Goal: Information Seeking & Learning: Understand process/instructions

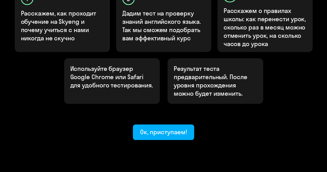
scroll to position [201, 0]
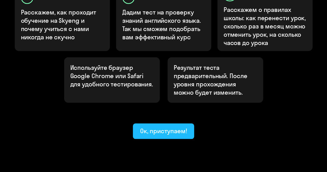
click at [169, 127] on font "Ок, приступаем!" at bounding box center [163, 131] width 47 height 8
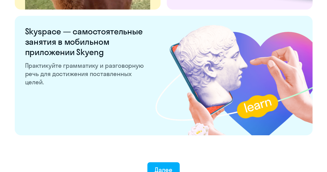
scroll to position [981, 0]
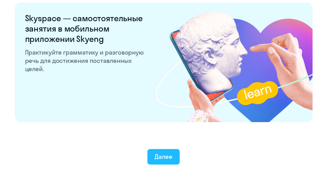
click at [161, 155] on font "Далее" at bounding box center [163, 156] width 18 height 8
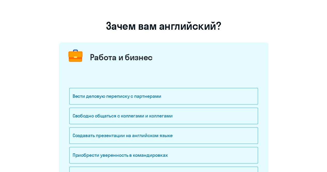
scroll to position [52, 0]
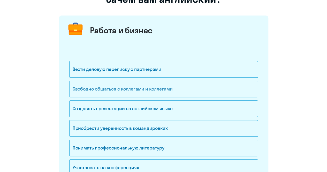
click at [186, 87] on div "Свободно общаться с коллегами и коллегами" at bounding box center [163, 89] width 188 height 17
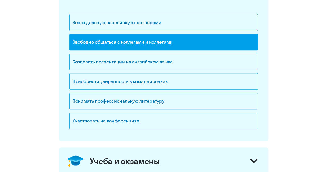
scroll to position [103, 0]
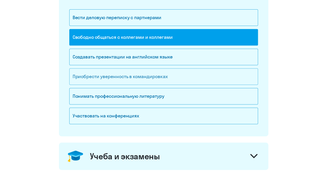
click at [198, 74] on div "Приобрести уверенность в командировках" at bounding box center [163, 76] width 188 height 17
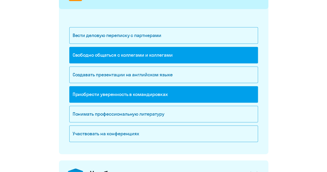
scroll to position [77, 0]
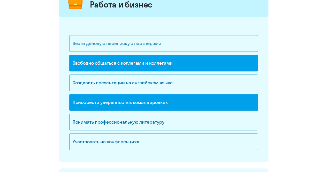
click at [140, 43] on font "Вести деловую переписку с партнерами" at bounding box center [117, 43] width 89 height 6
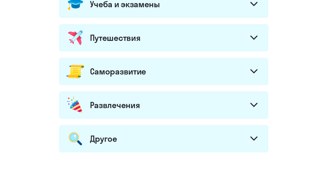
scroll to position [207, 0]
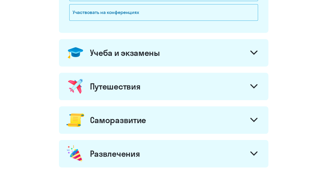
click at [254, 85] on icon at bounding box center [253, 85] width 6 height 3
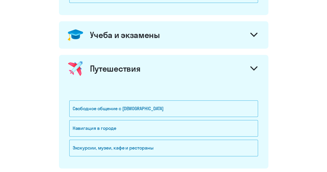
scroll to position [232, 0]
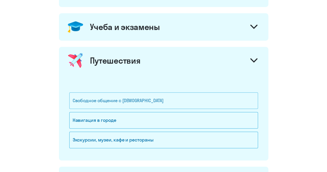
click at [194, 100] on div "Свободное общение с [DEMOGRAPHIC_DATA]" at bounding box center [163, 100] width 188 height 17
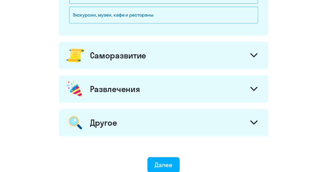
scroll to position [387, 0]
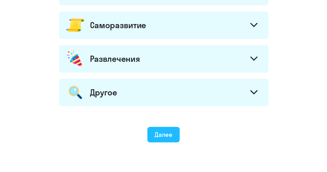
click at [174, 127] on button "Далее" at bounding box center [163, 134] width 32 height 15
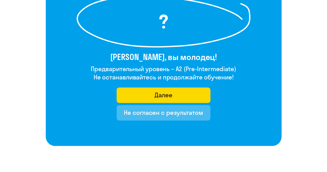
scroll to position [77, 0]
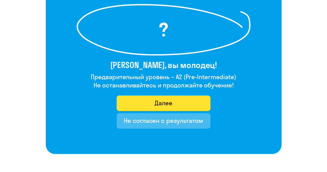
click at [144, 100] on button "Далее" at bounding box center [163, 102] width 94 height 15
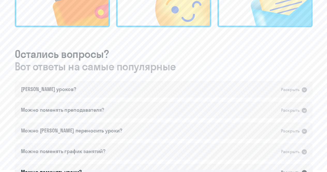
scroll to position [284, 0]
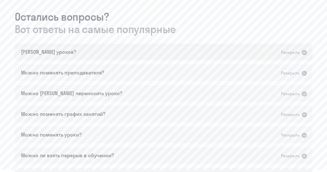
click at [227, 53] on div "[PERSON_NAME] уроков? Раскрыть" at bounding box center [163, 52] width 297 height 17
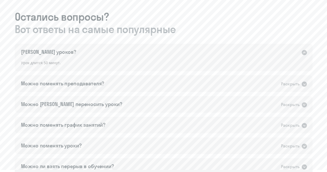
click at [222, 60] on div "[PERSON_NAME] уроков? Раскрыть" at bounding box center [163, 52] width 297 height 17
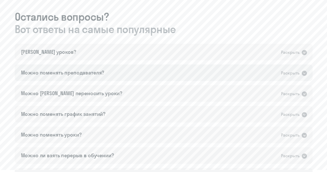
click at [197, 74] on div "Можно поменять преподавателя? Раскрыть" at bounding box center [163, 72] width 297 height 17
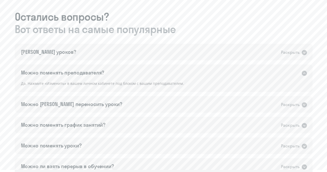
click at [197, 74] on div "Можно поменять преподавателя? Раскрыть" at bounding box center [163, 72] width 297 height 17
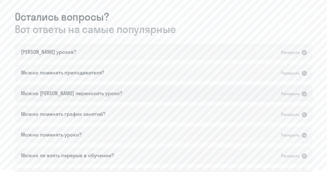
click at [188, 93] on div "Можно [PERSON_NAME] переносить уроки? Раскрыть" at bounding box center [163, 93] width 297 height 17
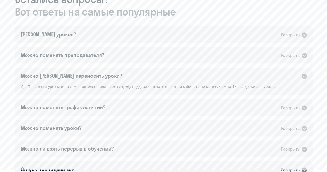
scroll to position [310, 0]
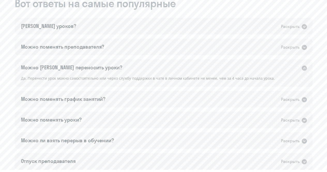
click at [183, 64] on div "Можно [PERSON_NAME] переносить уроки? Раскрыть" at bounding box center [163, 67] width 297 height 17
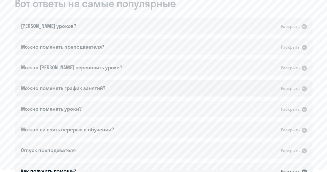
click at [166, 80] on div "Можно поменять график занятий? Раскрыть" at bounding box center [163, 88] width 297 height 17
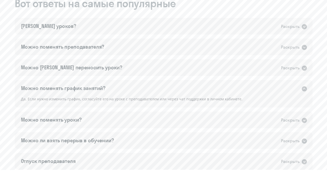
click at [166, 83] on div "Можно поменять график занятий? Раскрыть" at bounding box center [163, 88] width 297 height 17
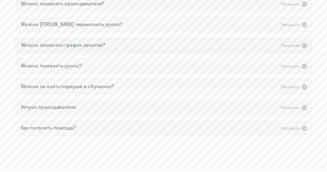
scroll to position [362, 0]
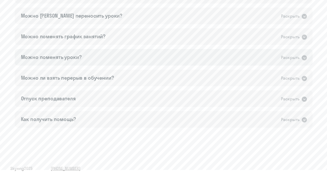
click at [152, 58] on div "Можно поменять уроки? Раскрыть" at bounding box center [163, 57] width 297 height 17
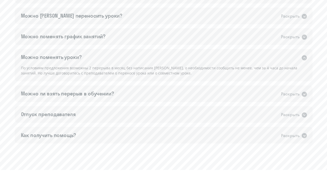
click at [151, 55] on div "Можно поменять уроки? Раскрыть" at bounding box center [163, 57] width 297 height 17
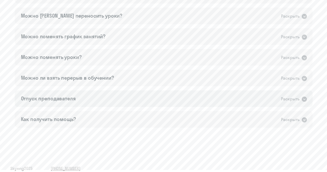
click at [260, 96] on div "Отпуск преподавателя Раскрыть" at bounding box center [163, 98] width 297 height 17
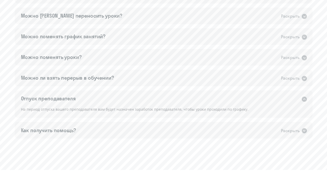
click at [253, 103] on div "Отпуск преподавателя Раскрыть" at bounding box center [163, 98] width 297 height 17
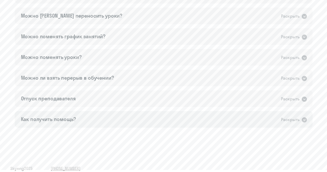
click at [219, 120] on div "Как получить помощь? Раскрыть" at bounding box center [163, 119] width 297 height 17
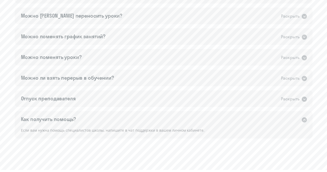
click at [219, 120] on div "Как получить помощь? Раскрыть" at bounding box center [163, 119] width 297 height 17
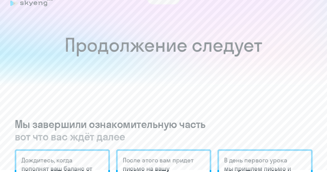
scroll to position [0, 0]
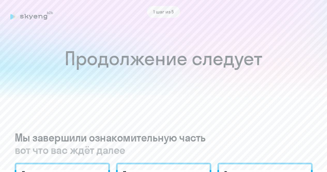
click at [168, 12] on font "1 шаг из 5" at bounding box center [163, 12] width 21 height 6
click at [34, 17] on div "1 шаг из 5" at bounding box center [163, 12] width 306 height 12
